Goal: Transaction & Acquisition: Purchase product/service

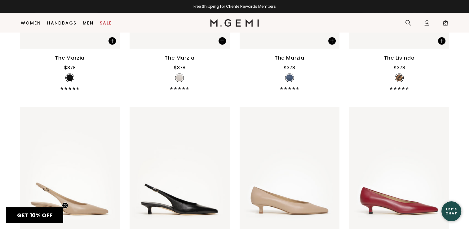
scroll to position [4236, 0]
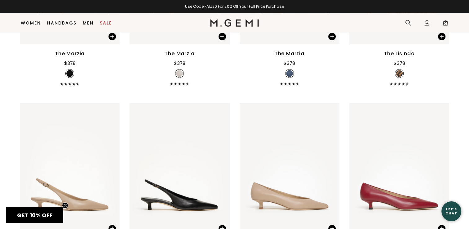
click at [396, 61] on div "$378" at bounding box center [398, 63] width 11 height 7
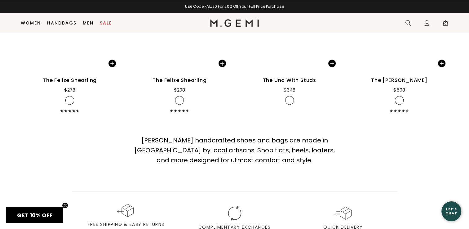
scroll to position [7903, 0]
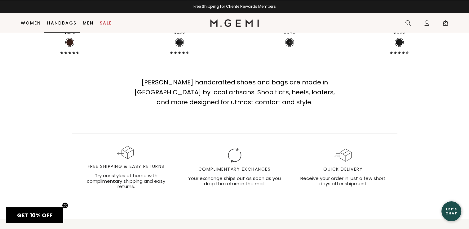
click at [68, 25] on link "Handbags" at bounding box center [61, 22] width 29 height 5
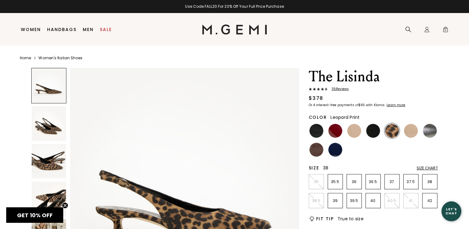
click at [427, 180] on p "38" at bounding box center [429, 181] width 15 height 5
click at [434, 169] on div "Size Chart" at bounding box center [427, 168] width 21 height 5
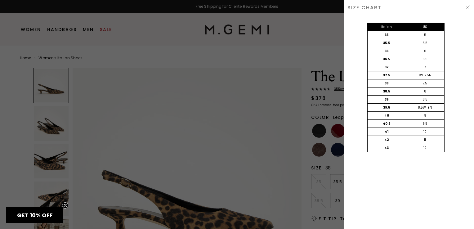
click at [467, 6] on img at bounding box center [467, 7] width 5 height 5
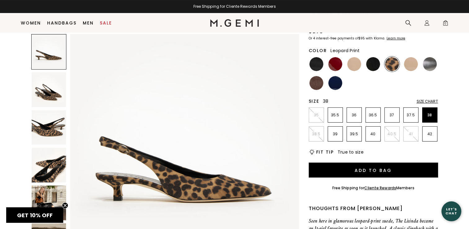
scroll to position [73, 0]
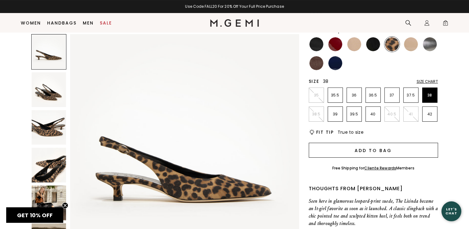
click at [376, 151] on button "Add to Bag" at bounding box center [373, 150] width 129 height 15
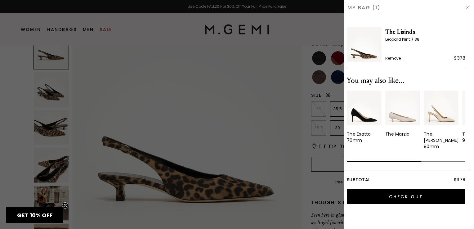
scroll to position [0, 0]
click at [296, 106] on div at bounding box center [237, 114] width 474 height 229
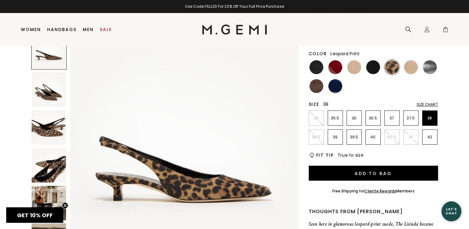
scroll to position [60, 0]
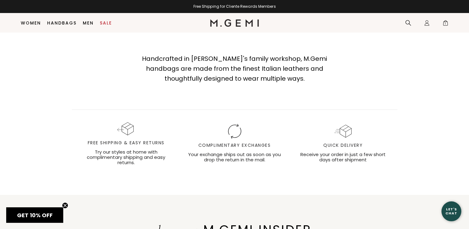
scroll to position [2253, 0]
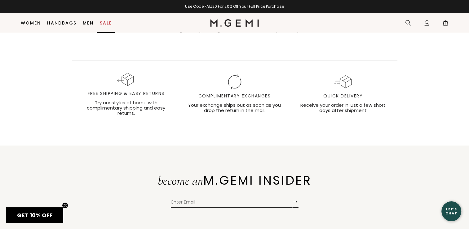
click at [105, 23] on link "Sale" at bounding box center [106, 22] width 12 height 5
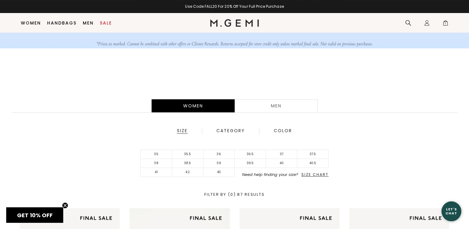
scroll to position [102, 0]
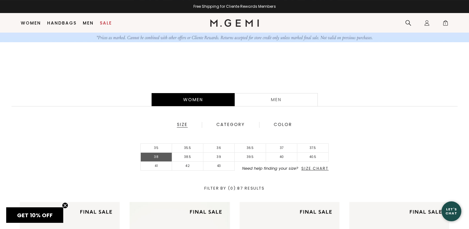
click at [157, 158] on li "38" at bounding box center [156, 156] width 31 height 9
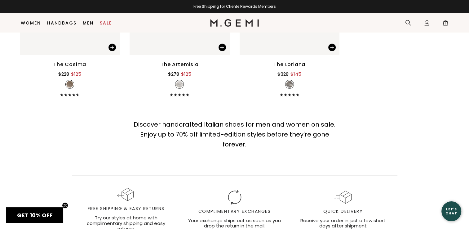
scroll to position [1749, 0]
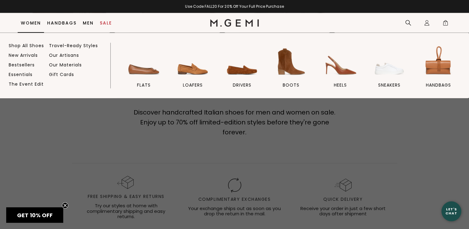
click at [30, 24] on link "Women" at bounding box center [31, 22] width 20 height 5
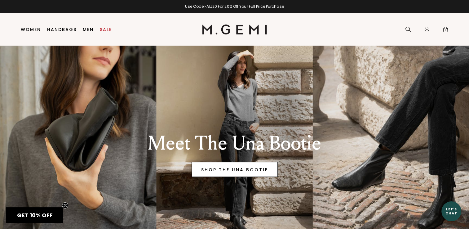
click at [227, 168] on link "SHOP THE UNA BOOTIE" at bounding box center [235, 169] width 86 height 15
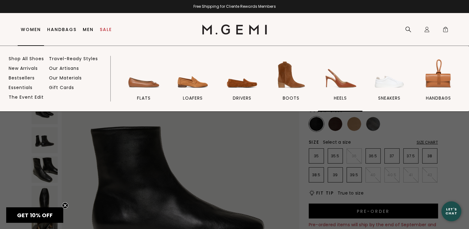
click at [341, 86] on img at bounding box center [340, 74] width 35 height 35
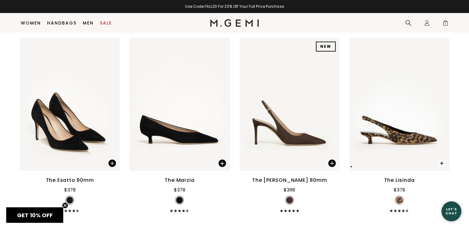
click at [441, 163] on span at bounding box center [441, 162] width 7 height 7
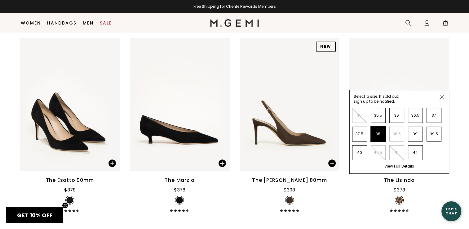
click at [379, 135] on li "38" at bounding box center [378, 133] width 15 height 15
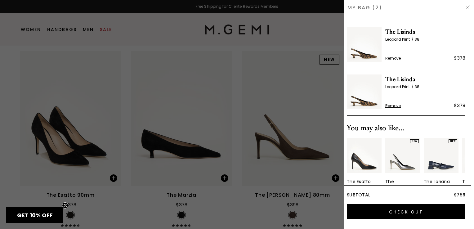
click at [393, 105] on span "Remove" at bounding box center [393, 105] width 16 height 5
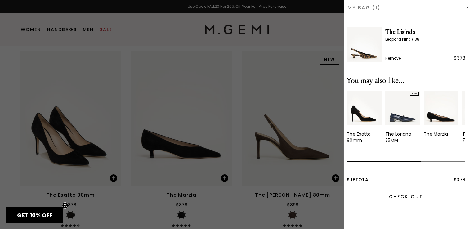
click at [403, 189] on input "Check Out" at bounding box center [406, 196] width 118 height 15
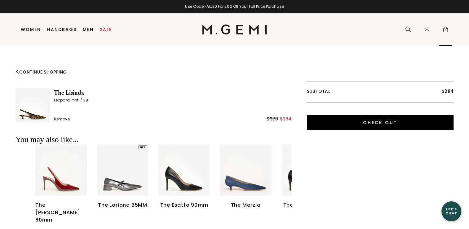
click at [445, 28] on span "1" at bounding box center [445, 31] width 6 height 6
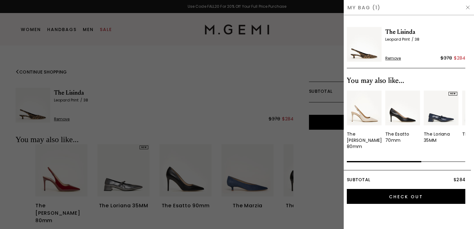
click at [395, 59] on span "Remove" at bounding box center [393, 58] width 16 height 5
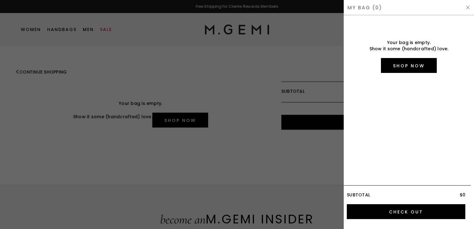
click at [465, 7] on img at bounding box center [467, 7] width 5 height 5
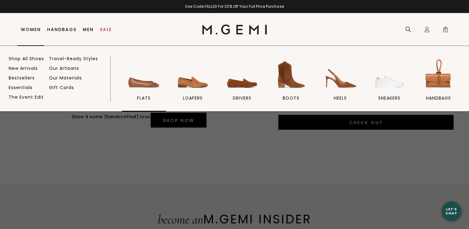
click at [140, 81] on img at bounding box center [143, 74] width 35 height 35
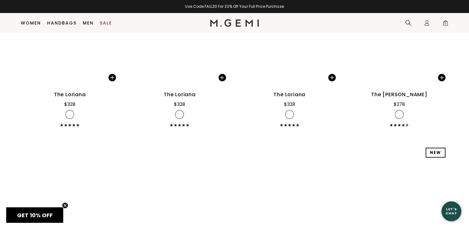
scroll to position [2479, 0]
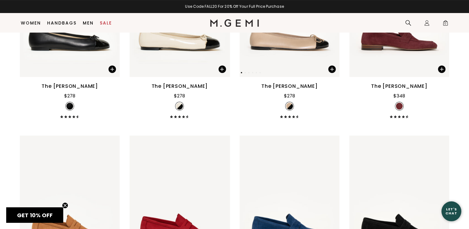
click at [304, 40] on img at bounding box center [290, 10] width 100 height 133
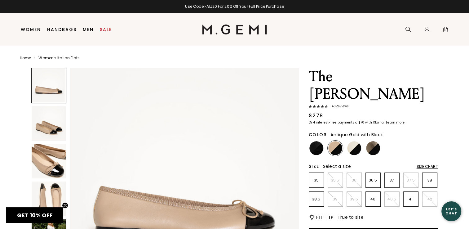
click at [378, 141] on img at bounding box center [373, 148] width 14 height 14
